Goal: Task Accomplishment & Management: Manage account settings

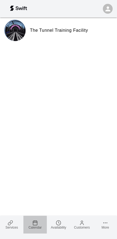
click at [38, 221] on icon at bounding box center [35, 222] width 5 height 5
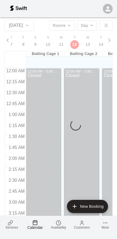
scroll to position [309, 0]
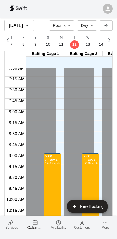
click at [108, 225] on icon at bounding box center [105, 222] width 5 height 5
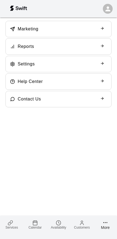
click at [16, 220] on link "Services" at bounding box center [11, 224] width 23 height 18
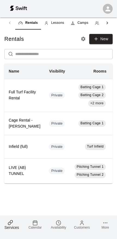
click at [82, 27] on link "Camps" at bounding box center [80, 22] width 24 height 13
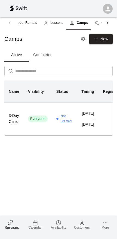
click at [76, 127] on td "Not Started" at bounding box center [64, 118] width 25 height 33
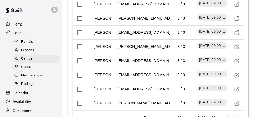
scroll to position [776, 0]
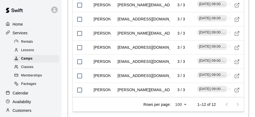
click at [117, 99] on div at bounding box center [232, 104] width 22 height 11
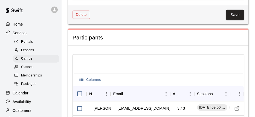
scroll to position [601, 0]
click at [117, 105] on span "[DATE] 09:00 AM" at bounding box center [212, 107] width 30 height 5
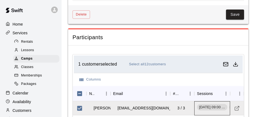
click at [117, 105] on span "[DATE] 09:00 AM" at bounding box center [212, 107] width 30 height 5
